Goal: Task Accomplishment & Management: Use online tool/utility

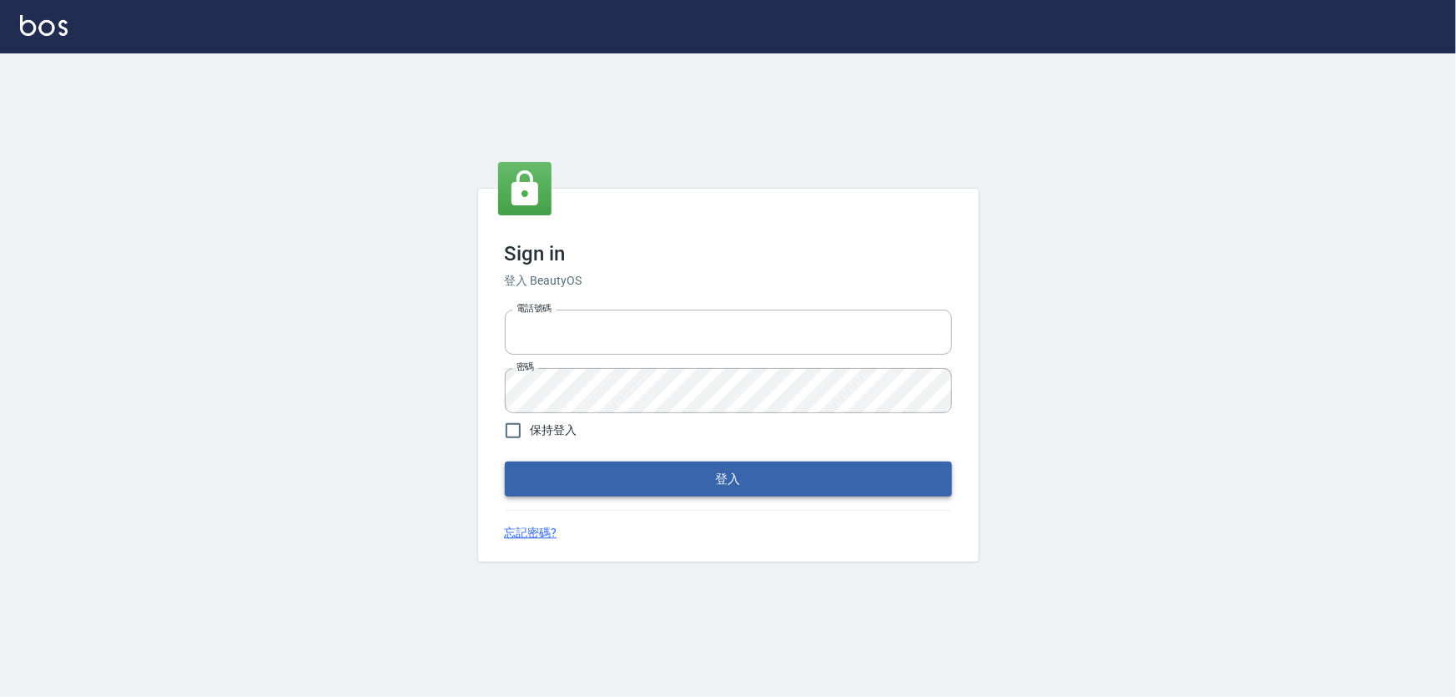
type input "0966106859"
click at [572, 483] on button "登入" at bounding box center [728, 478] width 447 height 35
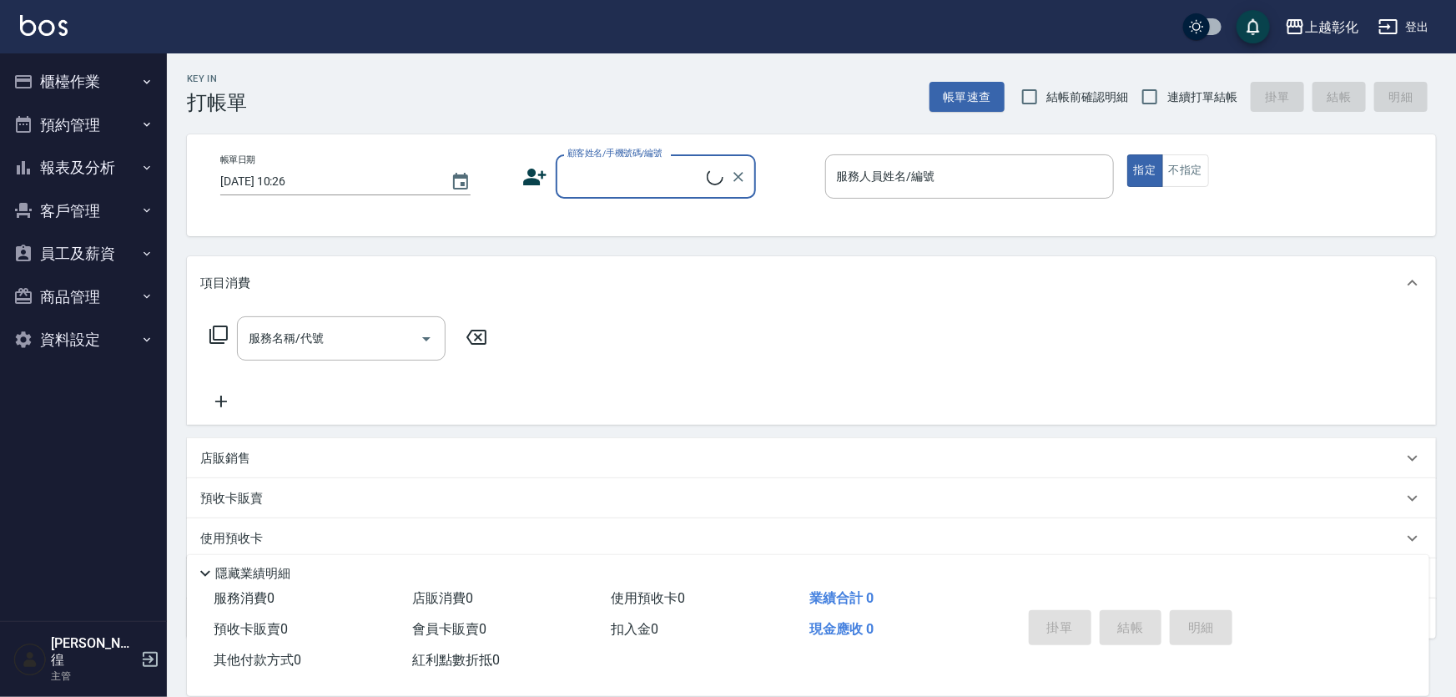
click at [45, 84] on button "櫃檯作業" at bounding box center [83, 81] width 153 height 43
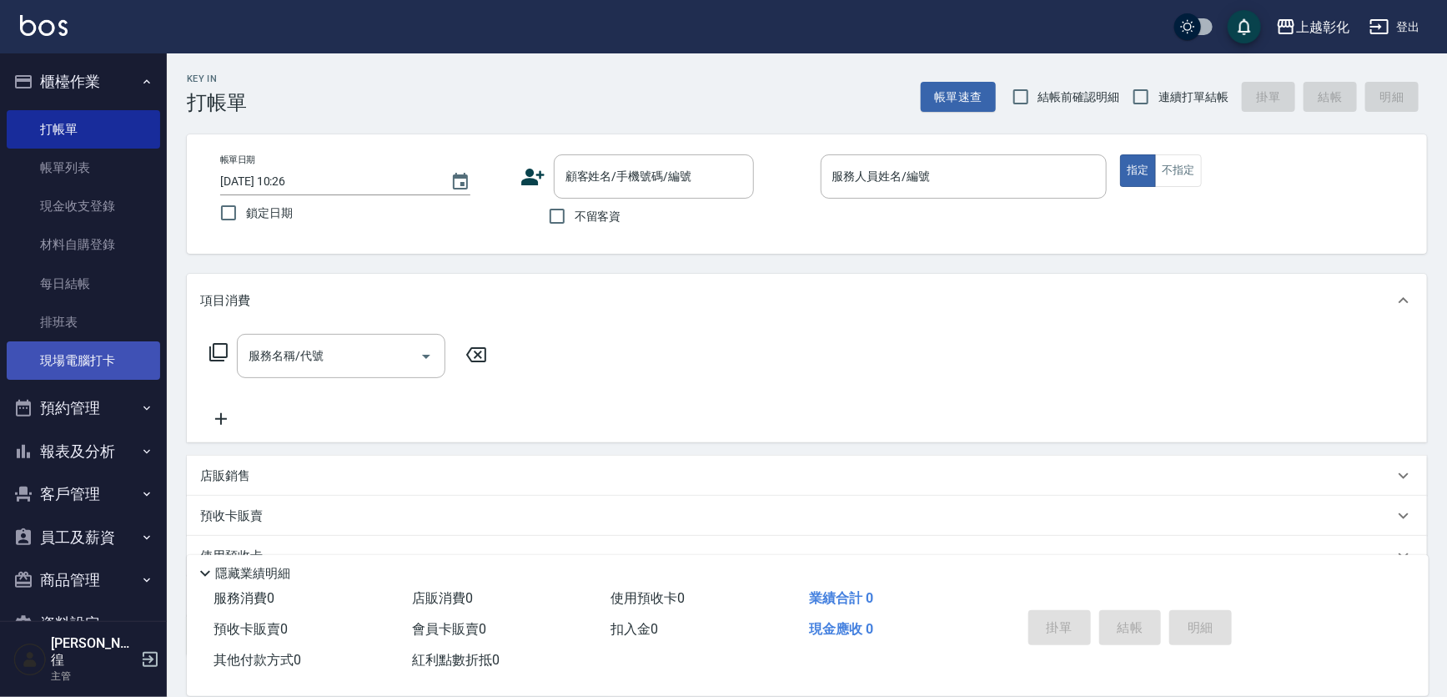
click at [78, 357] on link "現場電腦打卡" at bounding box center [83, 360] width 153 height 38
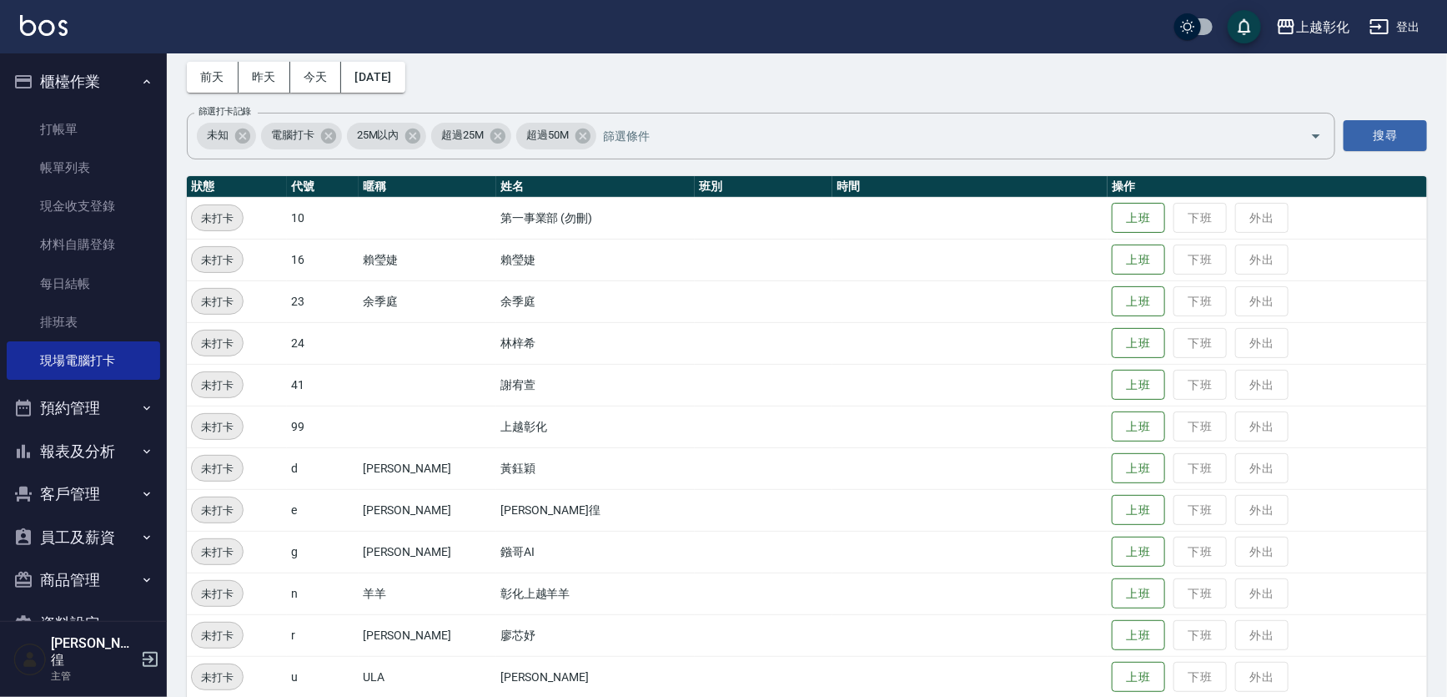
scroll to position [176, 0]
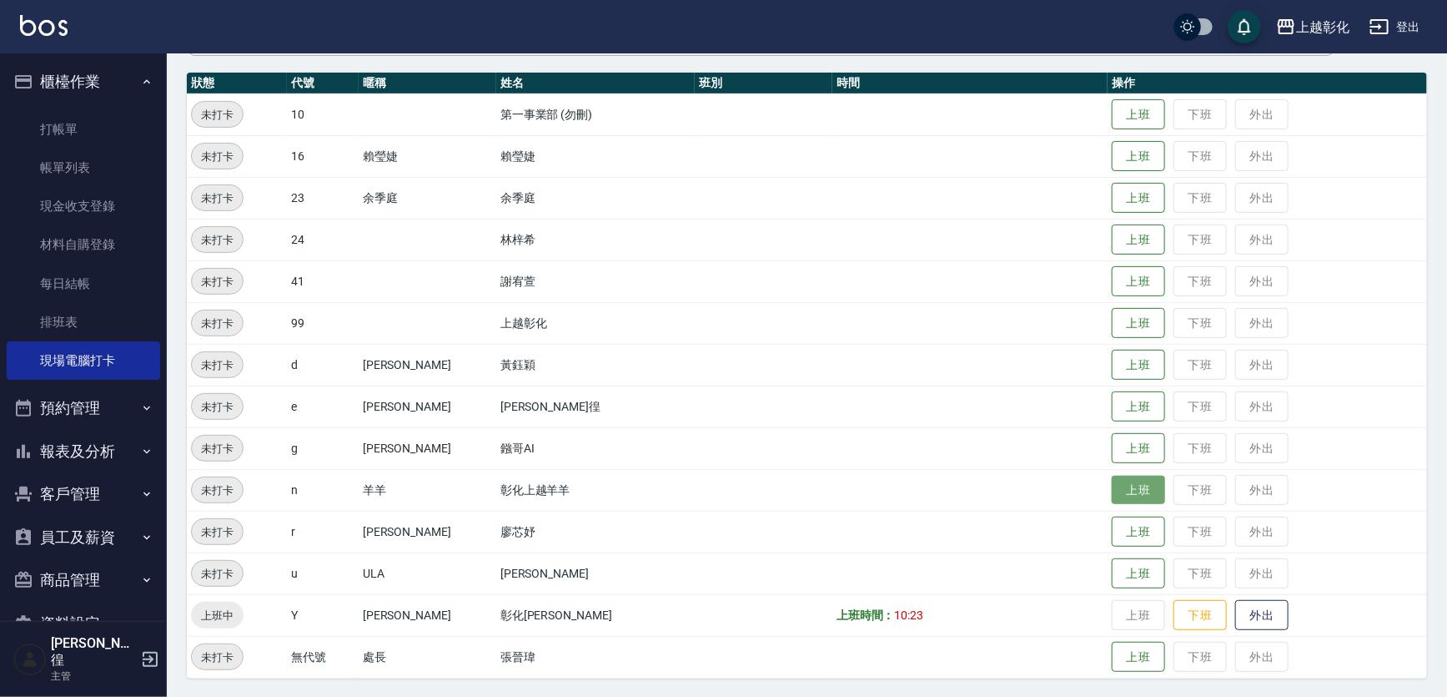
click at [1124, 501] on button "上班" at bounding box center [1138, 489] width 53 height 29
click at [1125, 289] on button "上班" at bounding box center [1138, 281] width 53 height 29
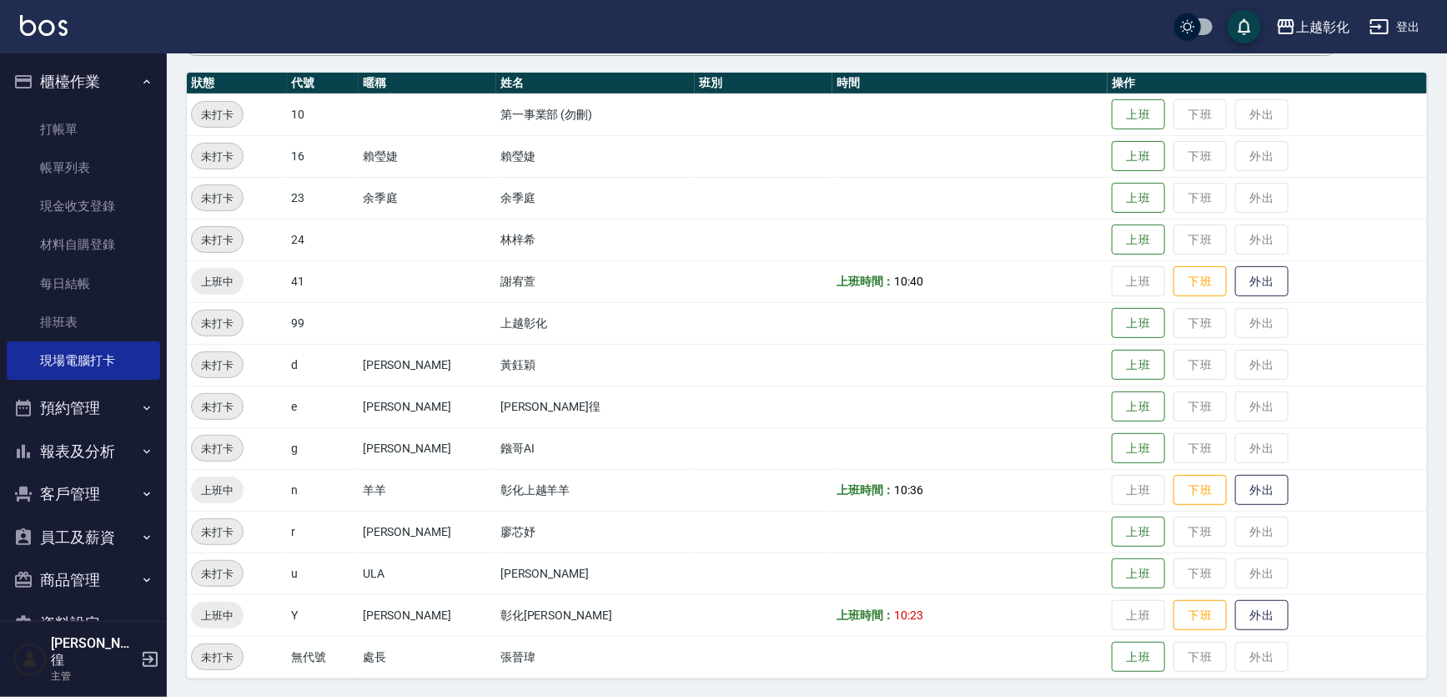
click at [93, 75] on button "櫃檯作業" at bounding box center [83, 81] width 153 height 43
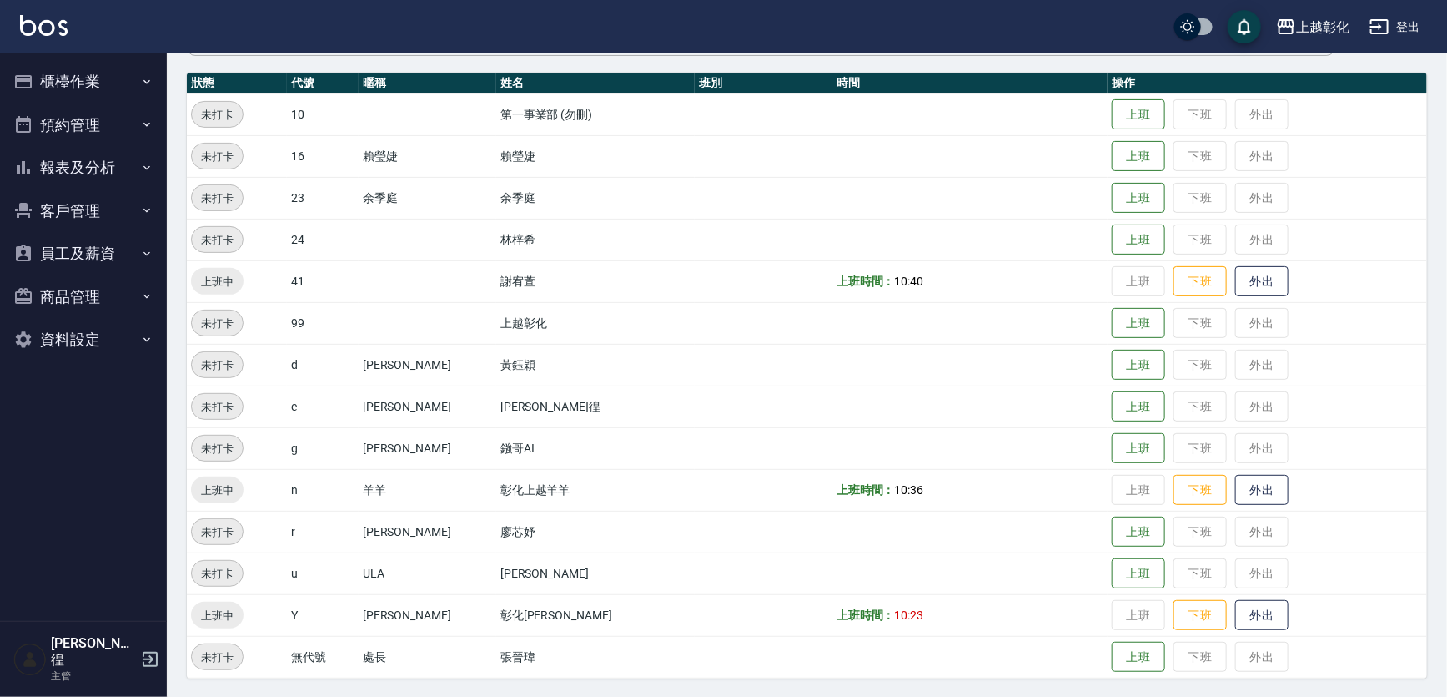
click at [114, 174] on button "報表及分析" at bounding box center [83, 167] width 153 height 43
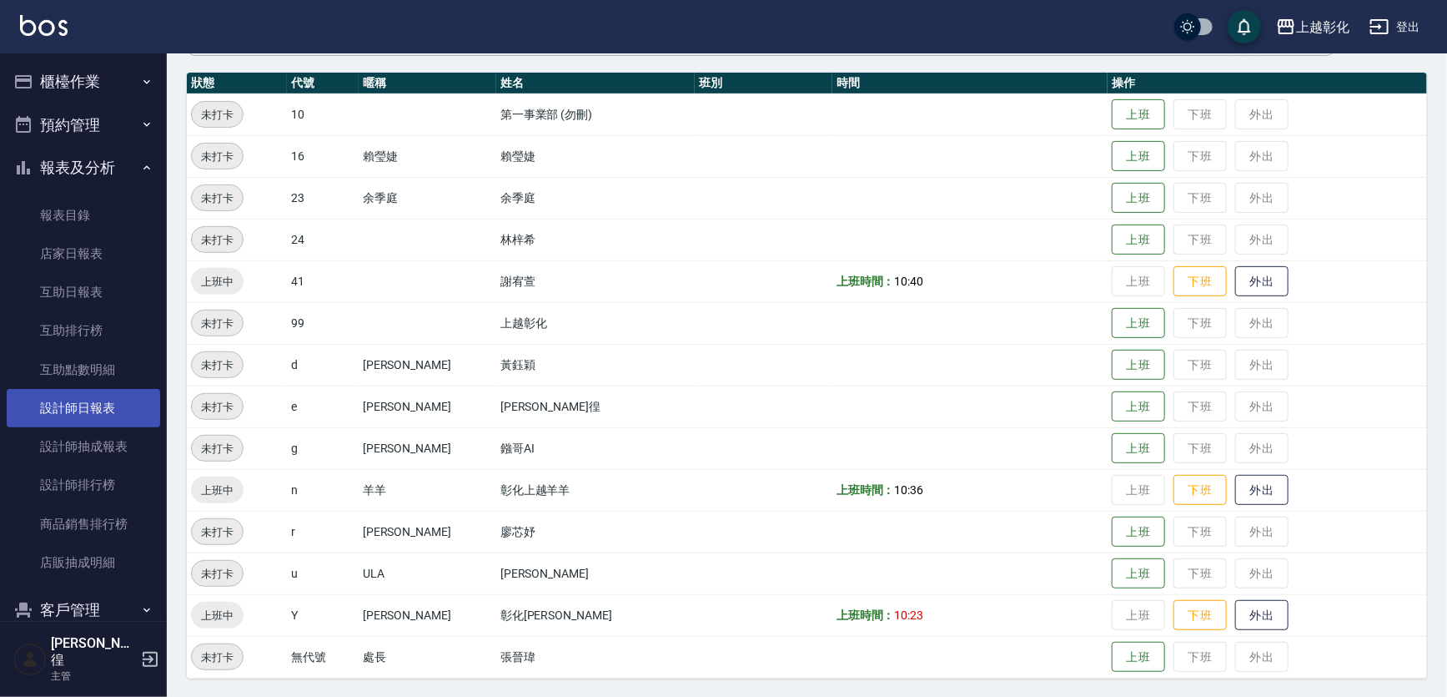
click at [105, 398] on link "設計師日報表" at bounding box center [83, 408] width 153 height 38
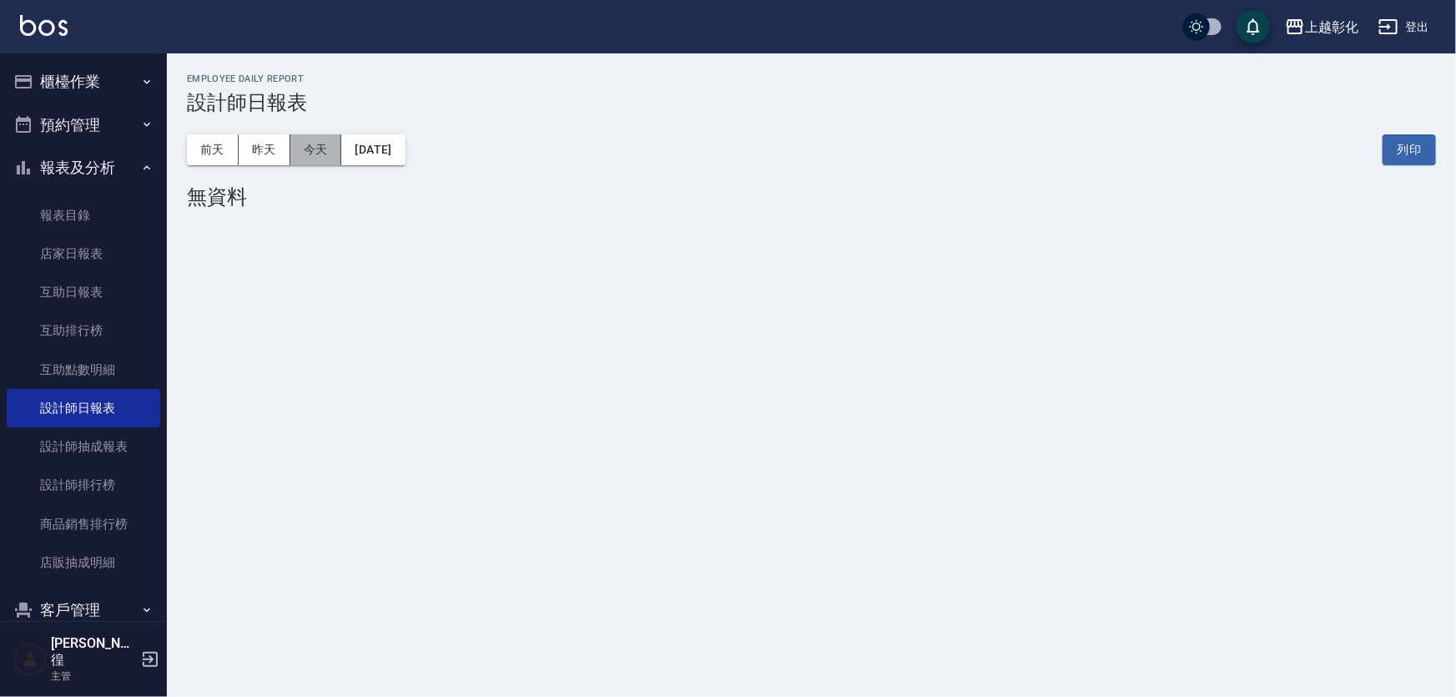
click at [334, 144] on button "今天" at bounding box center [316, 149] width 52 height 31
click at [290, 145] on button "今天" at bounding box center [316, 149] width 52 height 31
click at [259, 148] on button "昨天" at bounding box center [265, 149] width 52 height 31
